Goal: Task Accomplishment & Management: Complete application form

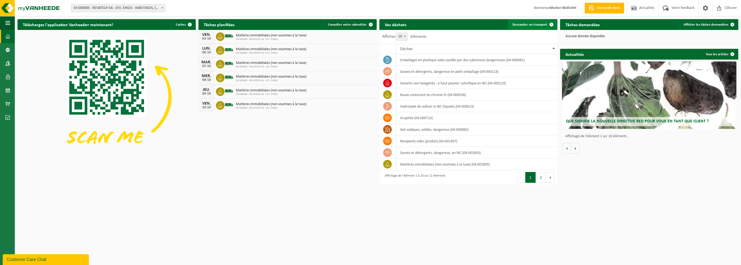
click at [538, 25] on span "Demander un transport" at bounding box center [529, 24] width 35 height 3
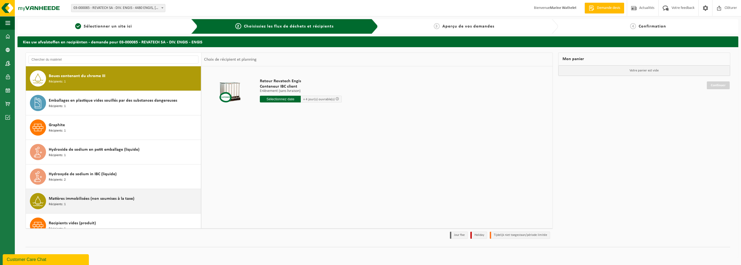
click at [52, 197] on span "Matières immobilisées (non soumises à la taxe)" at bounding box center [92, 198] width 86 height 6
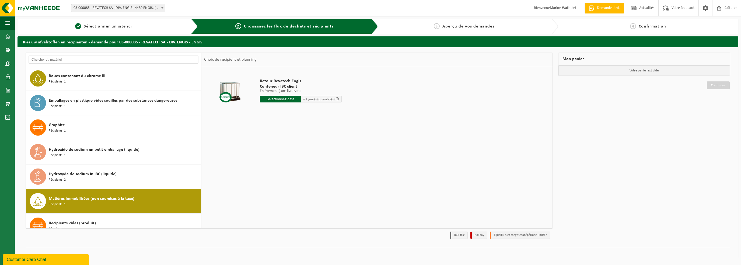
scroll to position [107, 0]
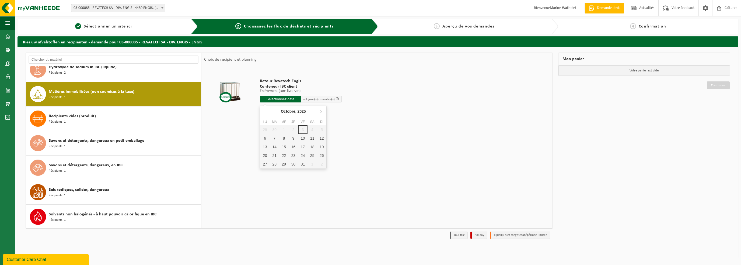
click at [268, 100] on input "text" at bounding box center [280, 99] width 41 height 7
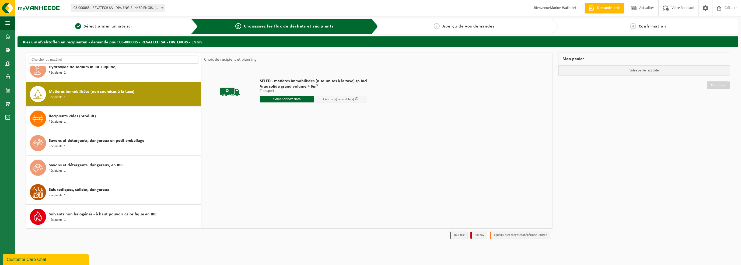
click at [277, 98] on input "text" at bounding box center [287, 99] width 54 height 7
click at [268, 143] on div "13" at bounding box center [264, 146] width 9 height 9
type input "à partir de 2025-10-13"
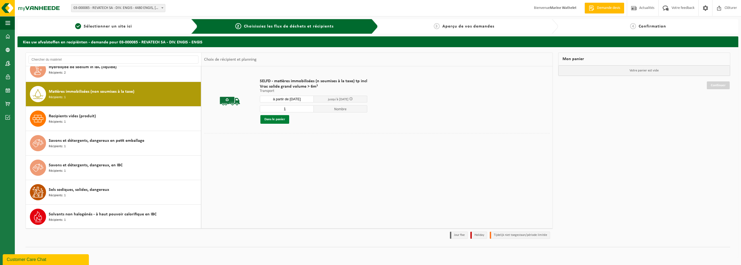
click at [272, 117] on button "Dans le panier" at bounding box center [274, 119] width 29 height 9
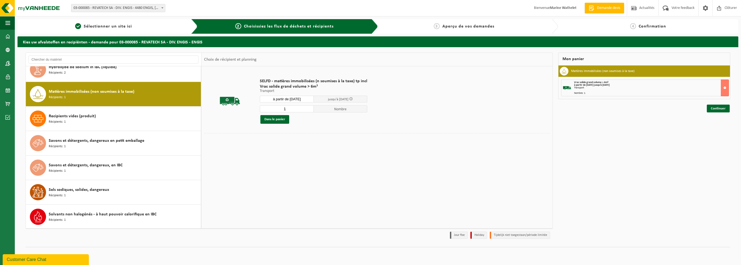
click at [278, 99] on input "à partir de 2025-10-13" at bounding box center [287, 99] width 54 height 7
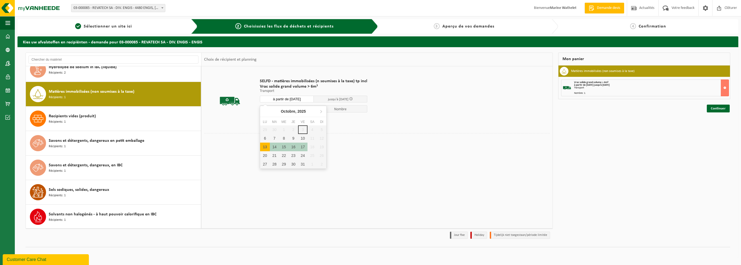
click at [266, 145] on div "13" at bounding box center [264, 146] width 9 height 9
click at [265, 145] on div "13" at bounding box center [264, 146] width 9 height 9
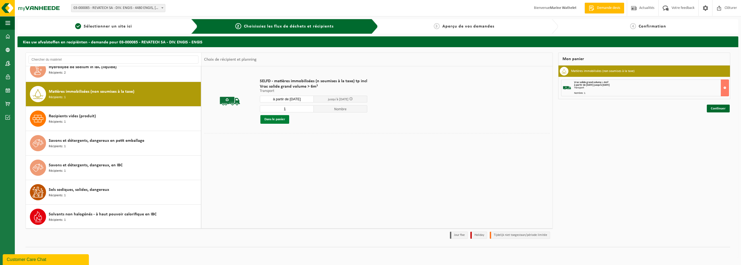
click at [275, 119] on button "Dans le panier" at bounding box center [274, 119] width 29 height 9
click at [283, 97] on input "à partir de 2025-10-13" at bounding box center [287, 99] width 54 height 7
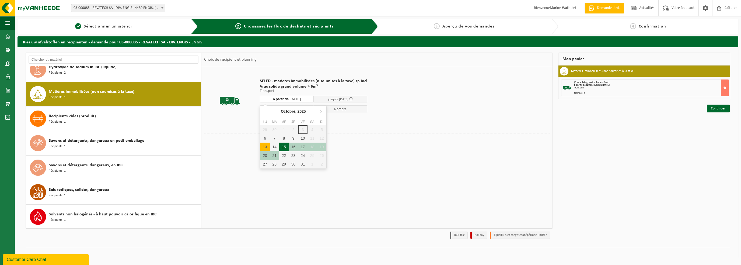
click at [281, 150] on div "15" at bounding box center [283, 146] width 9 height 9
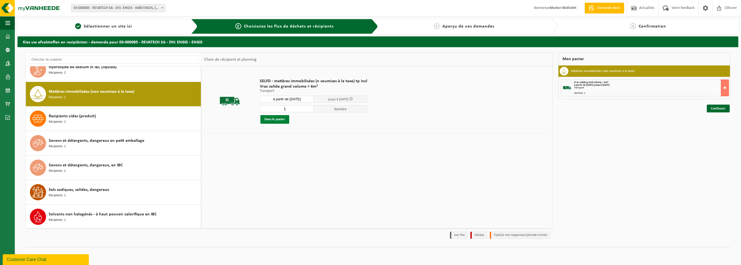
click at [275, 120] on button "Dans le panier" at bounding box center [274, 119] width 29 height 9
click at [285, 98] on input "à partir de 2025-10-15" at bounding box center [287, 99] width 54 height 7
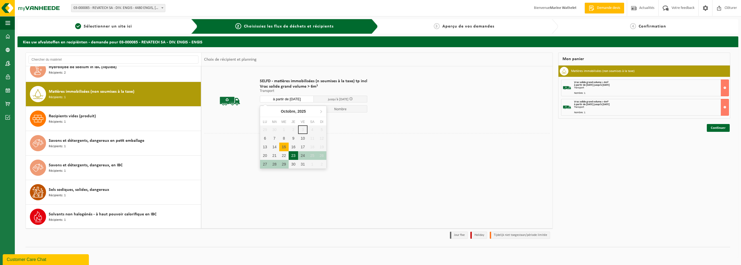
click at [294, 149] on div "16" at bounding box center [293, 146] width 9 height 9
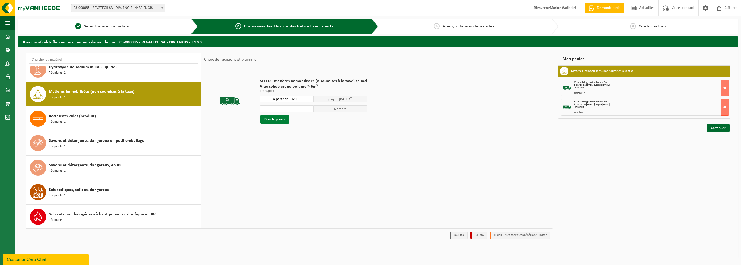
click at [275, 121] on button "Dans le panier" at bounding box center [274, 119] width 29 height 9
click at [276, 99] on input "à partir de 2025-10-16" at bounding box center [287, 99] width 54 height 7
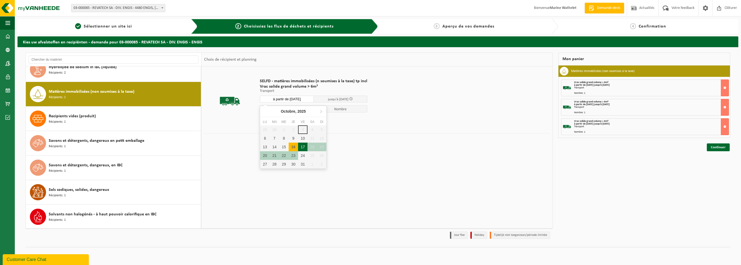
click at [300, 143] on div "17" at bounding box center [302, 146] width 9 height 9
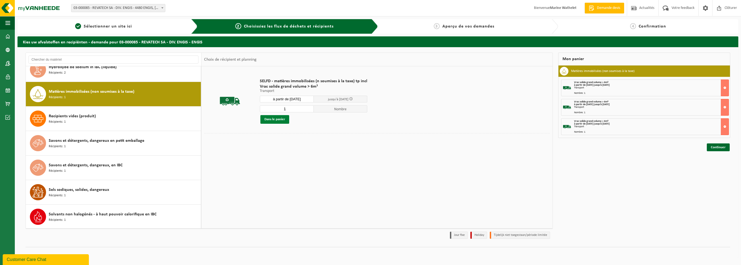
click at [279, 118] on button "Dans le panier" at bounding box center [274, 119] width 29 height 9
click at [269, 118] on button "Dans le panier" at bounding box center [274, 119] width 29 height 9
click at [282, 94] on div "SELFD - matières immobilisées (n soumises à la taxe) tp incl Vrac solide grand …" at bounding box center [313, 101] width 113 height 56
click at [281, 95] on div "SELFD - matières immobilisées (n soumises à la taxe) tp incl Vrac solide grand …" at bounding box center [313, 101] width 113 height 56
click at [279, 97] on input "à partir de 2025-10-17" at bounding box center [287, 99] width 54 height 7
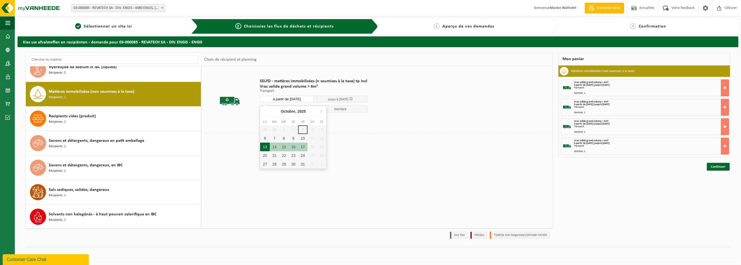
click at [267, 145] on div "13" at bounding box center [264, 146] width 9 height 9
type input "à partir de 2025-10-13"
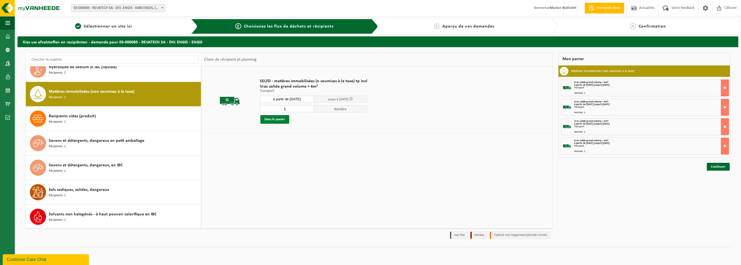
click at [272, 121] on button "Dans le panier" at bounding box center [274, 119] width 29 height 9
click at [716, 163] on link "Continuer" at bounding box center [718, 167] width 23 height 8
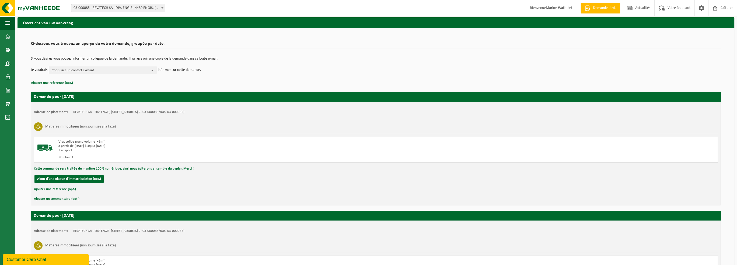
scroll to position [19, 0]
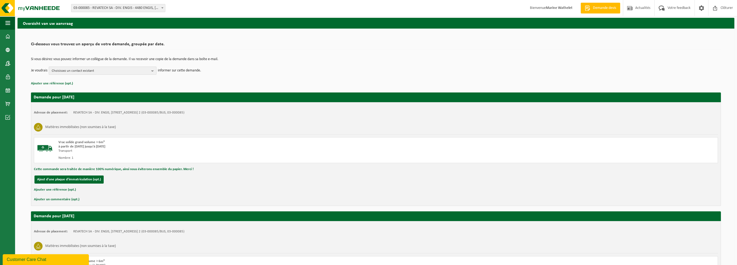
click at [107, 72] on span "Choisissez un contact existant" at bounding box center [100, 71] width 97 height 8
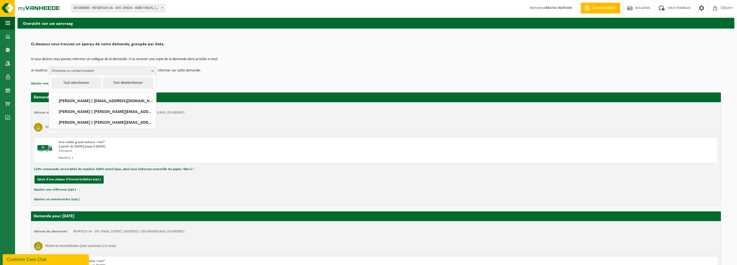
click at [258, 56] on div "Si vous désirez vous pouvez informer un collègue de la demande. Il va recevoir …" at bounding box center [376, 66] width 690 height 28
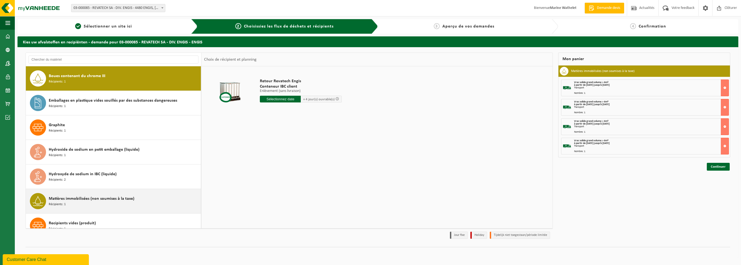
click at [73, 194] on div "Matières immobilisées (non soumises à la taxe) Récipients: 1" at bounding box center [124, 201] width 151 height 16
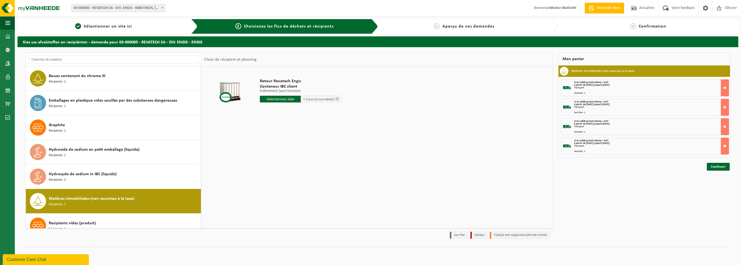
scroll to position [107, 0]
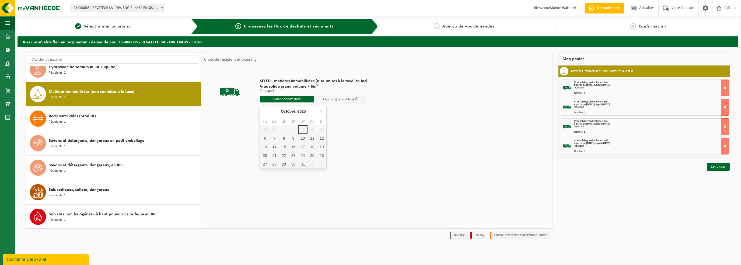
click at [306, 97] on input "text" at bounding box center [287, 99] width 54 height 7
click at [264, 147] on div "13" at bounding box center [264, 146] width 9 height 9
type input "à partir de 2025-10-13"
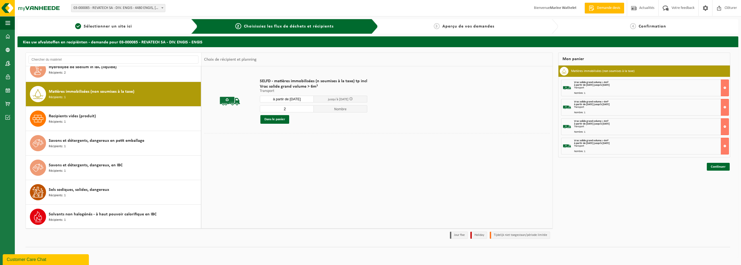
type input "2"
click at [310, 107] on input "2" at bounding box center [287, 108] width 54 height 7
click at [282, 121] on button "Dans le panier" at bounding box center [274, 119] width 29 height 9
click at [717, 166] on link "Continuer" at bounding box center [718, 167] width 23 height 8
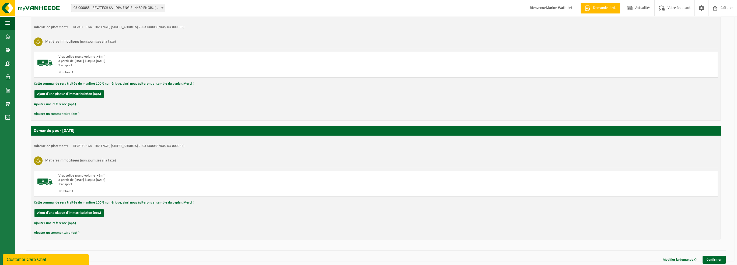
scroll to position [342, 0]
click at [723, 259] on link "Confirmer" at bounding box center [713, 259] width 23 height 8
